Goal: Check status: Check status

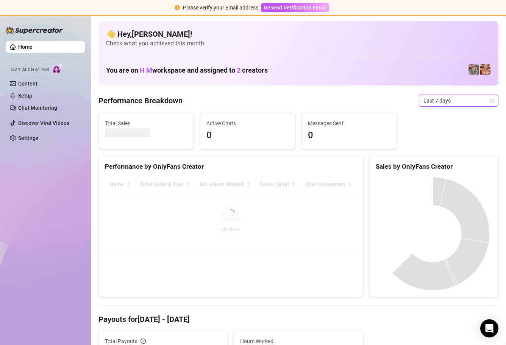
click at [489, 100] on icon "calendar" at bounding box center [491, 100] width 5 height 5
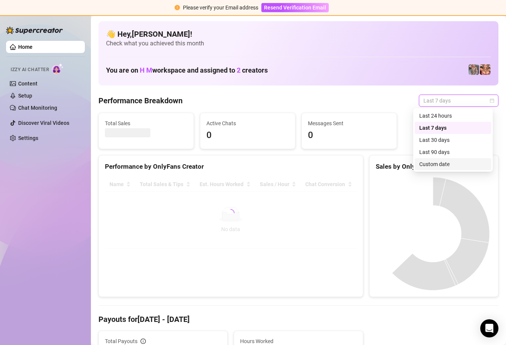
click at [452, 163] on div "Custom date" at bounding box center [452, 164] width 67 height 8
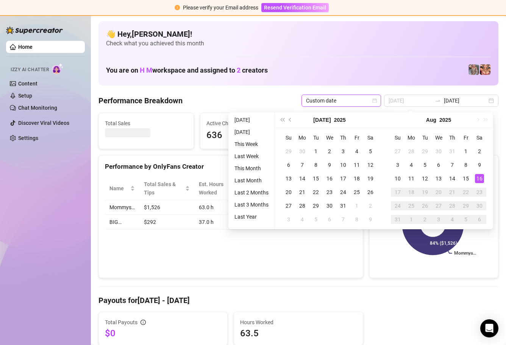
type input "[DATE]"
click at [481, 178] on div "16" at bounding box center [479, 178] width 9 height 9
click at [480, 178] on div "16" at bounding box center [479, 178] width 9 height 9
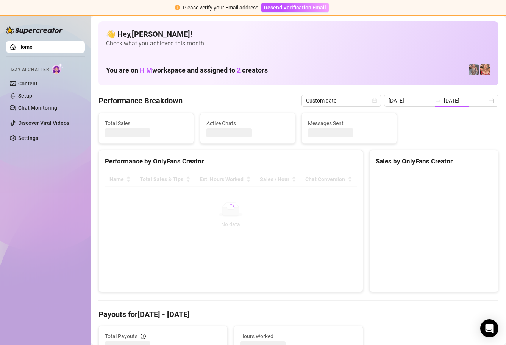
type input "[DATE]"
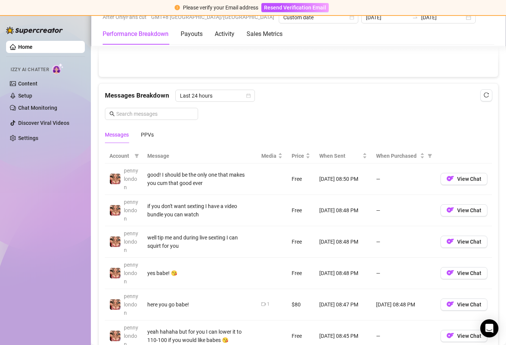
scroll to position [632, 0]
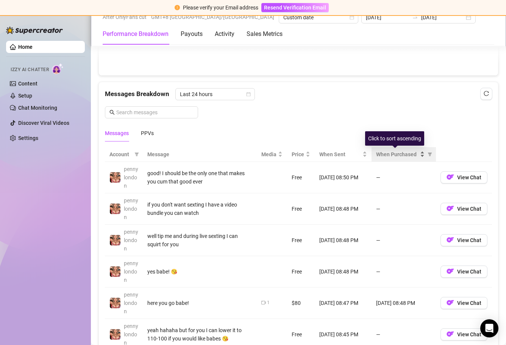
click at [417, 154] on div "When Purchased" at bounding box center [400, 154] width 48 height 8
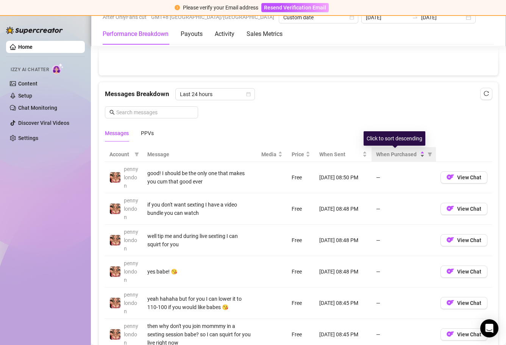
click at [417, 154] on div "When Purchased" at bounding box center [400, 154] width 48 height 8
